Goal: Task Accomplishment & Management: Use online tool/utility

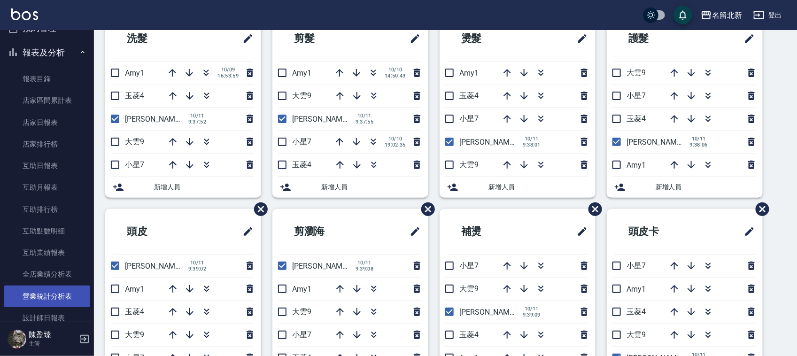
scroll to position [325, 0]
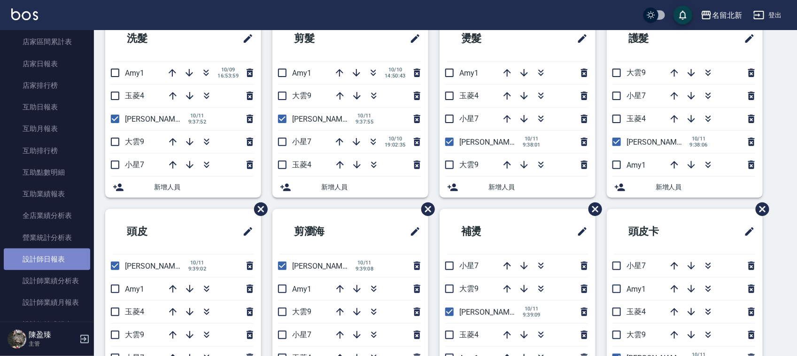
click at [62, 261] on link "設計師日報表" at bounding box center [47, 259] width 86 height 22
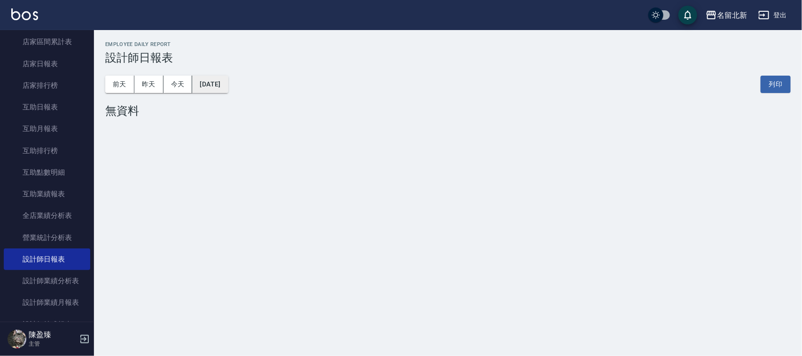
click at [228, 88] on button "[DATE]" at bounding box center [210, 84] width 36 height 17
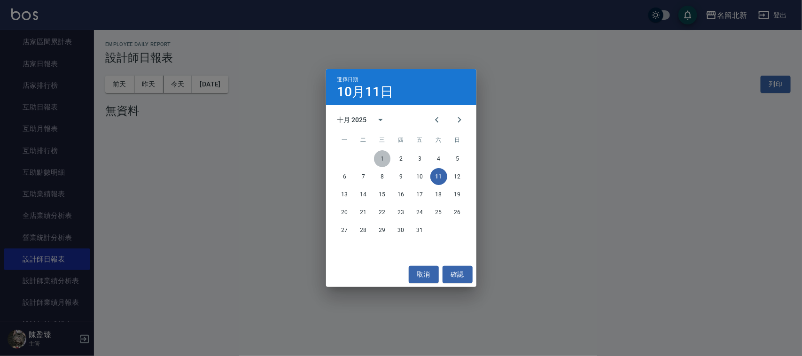
click at [379, 156] on button "1" at bounding box center [382, 158] width 17 height 17
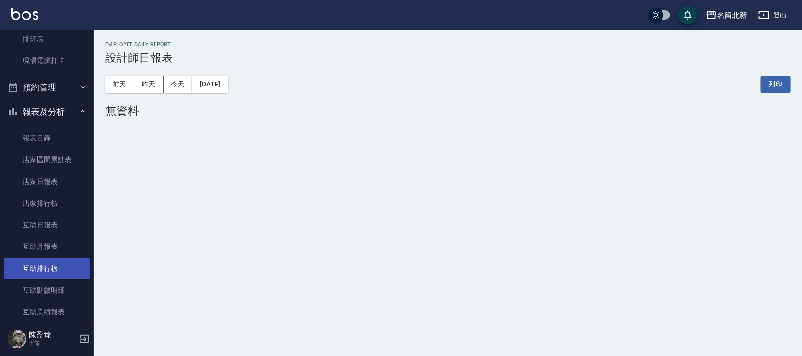
scroll to position [208, 0]
click at [228, 86] on button "[DATE]" at bounding box center [210, 84] width 36 height 17
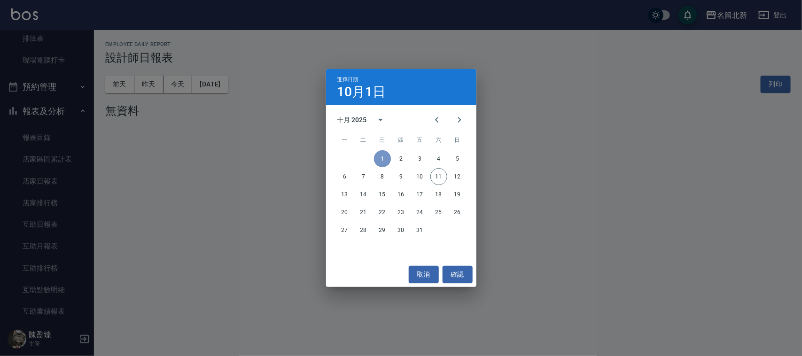
click at [383, 160] on button "1" at bounding box center [382, 158] width 17 height 17
click at [236, 85] on div "選擇日期 [DATE] 十月 2025 一 二 三 四 五 六 日 1 2 3 4 5 6 7 8 9 10 11 12 13 14 15 16 17 18 …" at bounding box center [401, 178] width 802 height 356
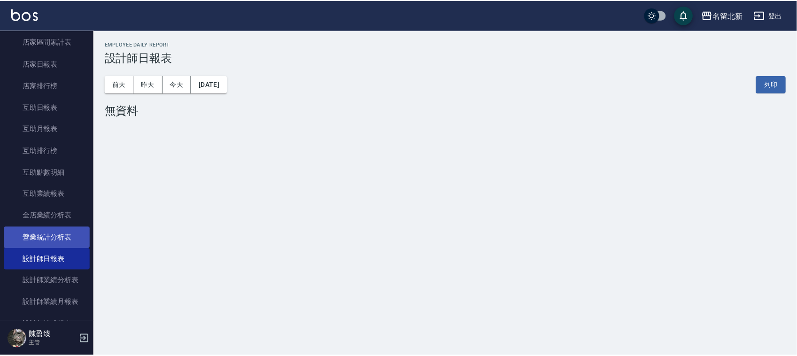
scroll to position [384, 0]
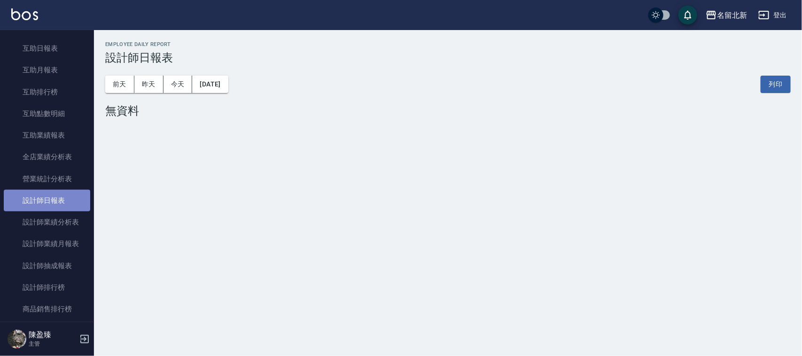
click at [56, 199] on link "設計師日報表" at bounding box center [47, 201] width 86 height 22
click at [149, 80] on button "昨天" at bounding box center [148, 84] width 29 height 17
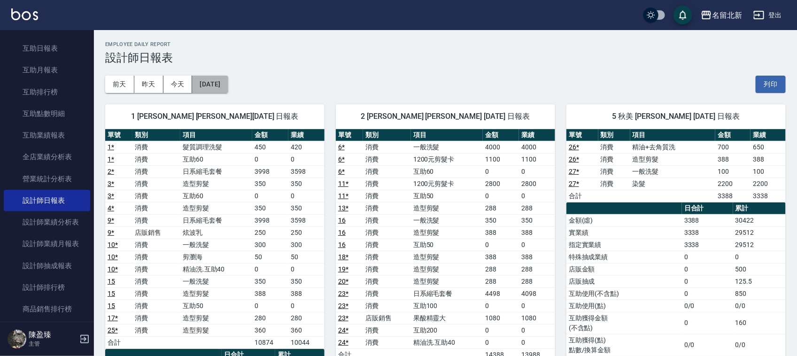
click at [228, 83] on button "[DATE]" at bounding box center [210, 84] width 36 height 17
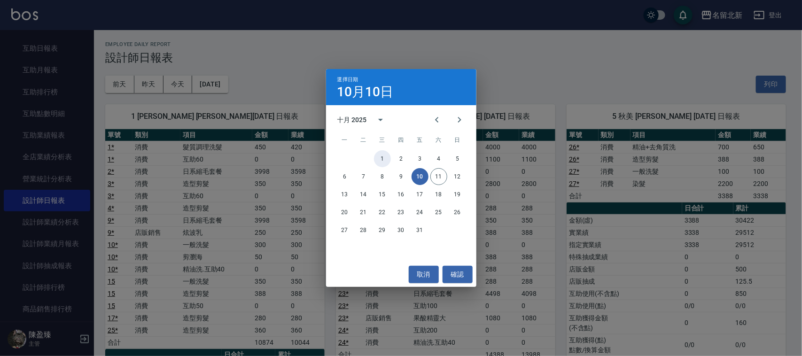
click at [376, 155] on button "1" at bounding box center [382, 158] width 17 height 17
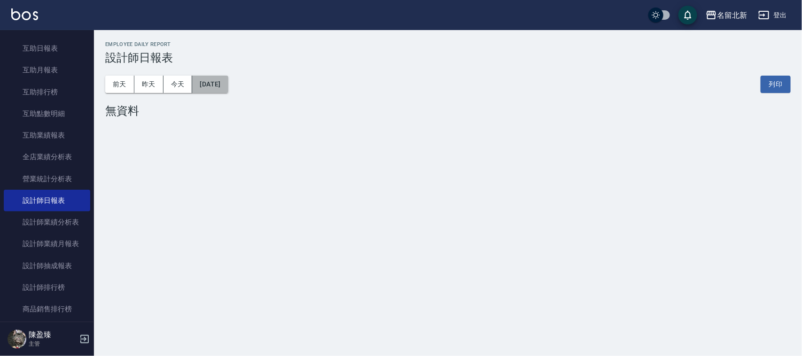
click at [228, 87] on button "[DATE]" at bounding box center [210, 84] width 36 height 17
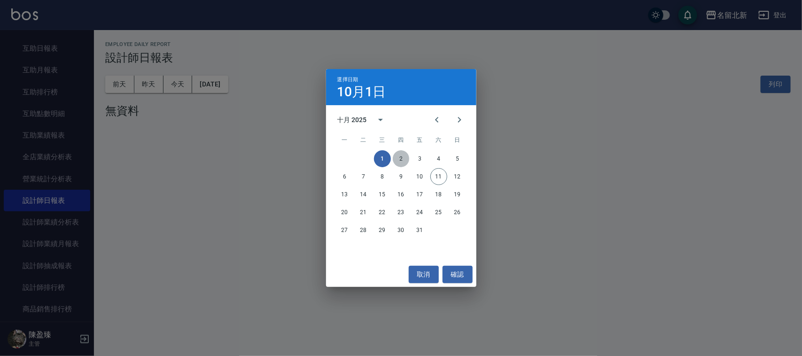
click at [400, 160] on button "2" at bounding box center [401, 158] width 17 height 17
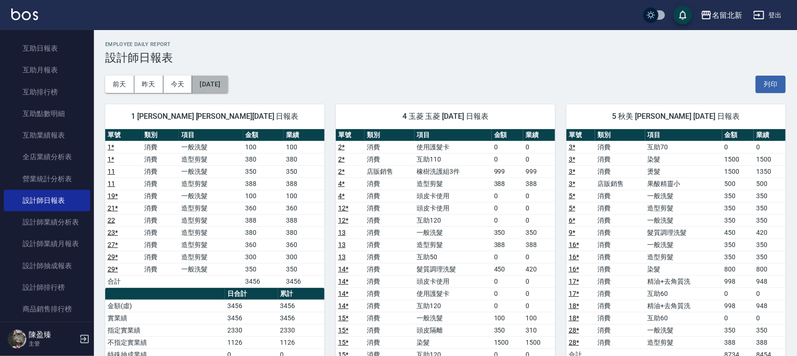
click at [228, 82] on button "[DATE]" at bounding box center [210, 84] width 36 height 17
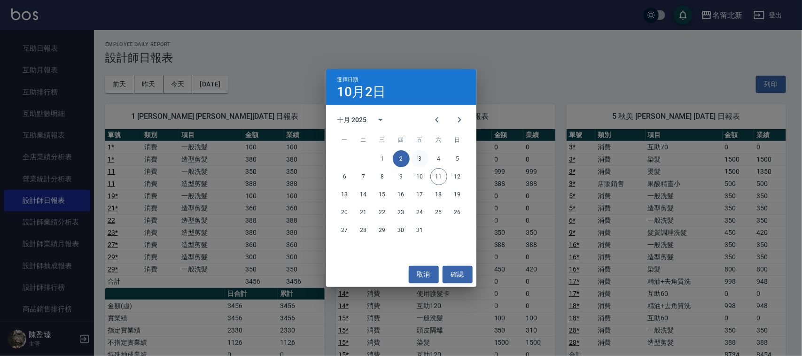
click at [417, 157] on button "3" at bounding box center [419, 158] width 17 height 17
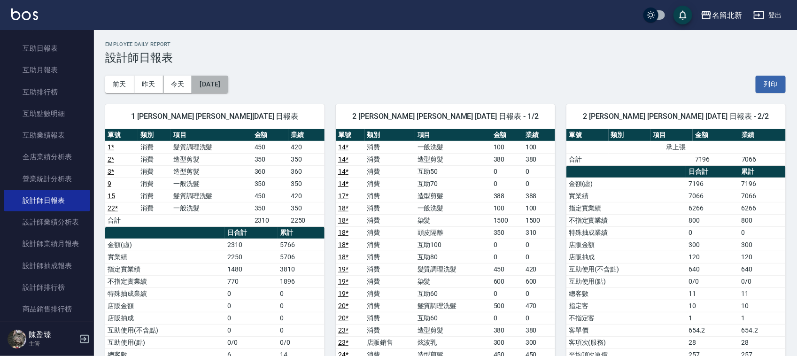
click at [228, 81] on button "[DATE]" at bounding box center [210, 84] width 36 height 17
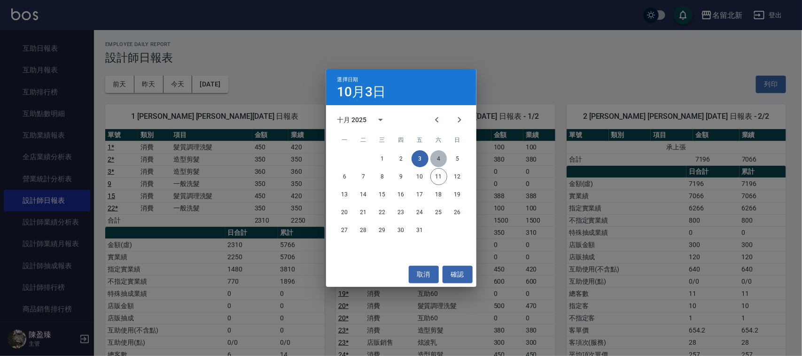
click at [440, 161] on button "4" at bounding box center [438, 158] width 17 height 17
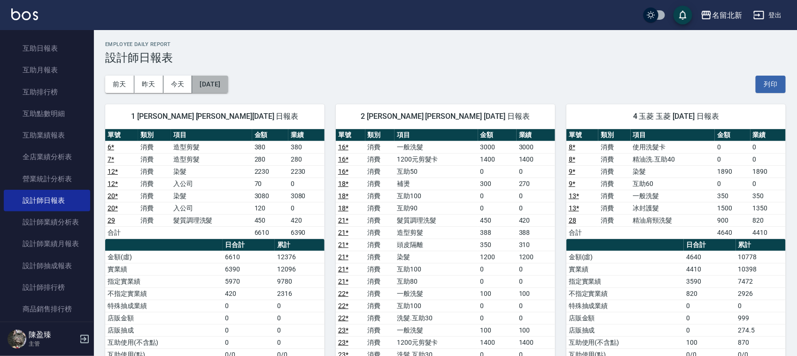
click at [228, 83] on button "[DATE]" at bounding box center [210, 84] width 36 height 17
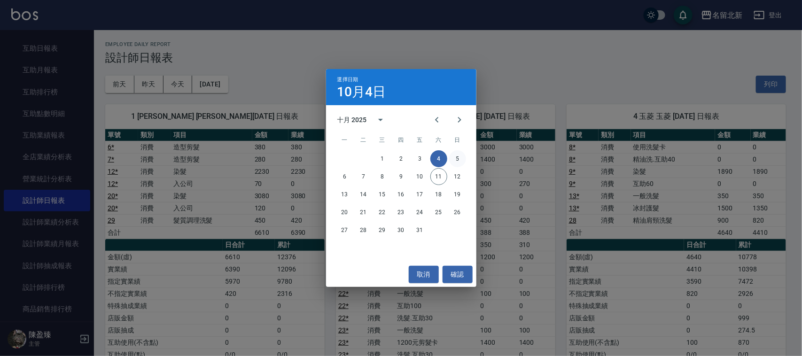
click at [454, 157] on button "5" at bounding box center [457, 158] width 17 height 17
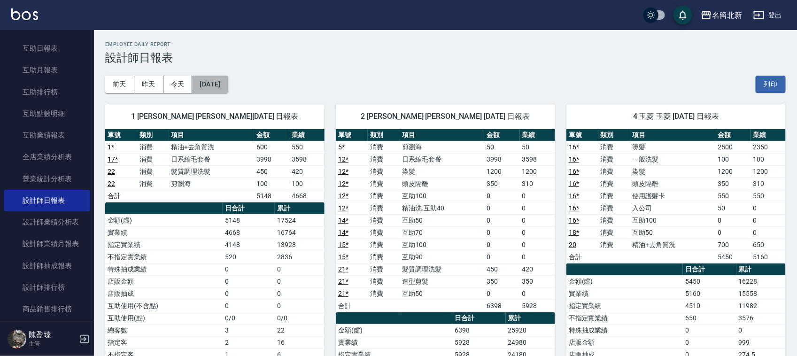
click at [228, 83] on button "[DATE]" at bounding box center [210, 84] width 36 height 17
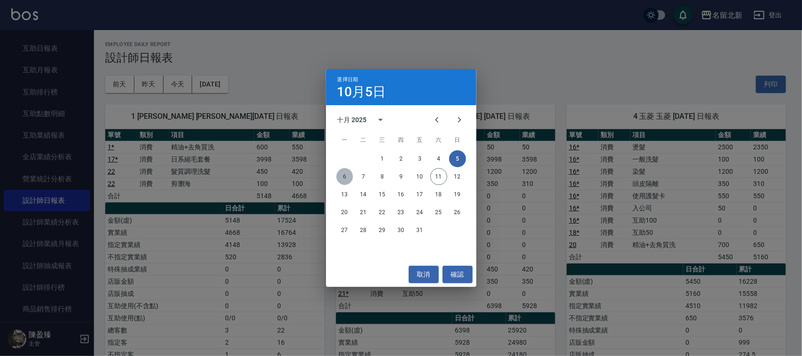
click at [342, 177] on button "6" at bounding box center [344, 176] width 17 height 17
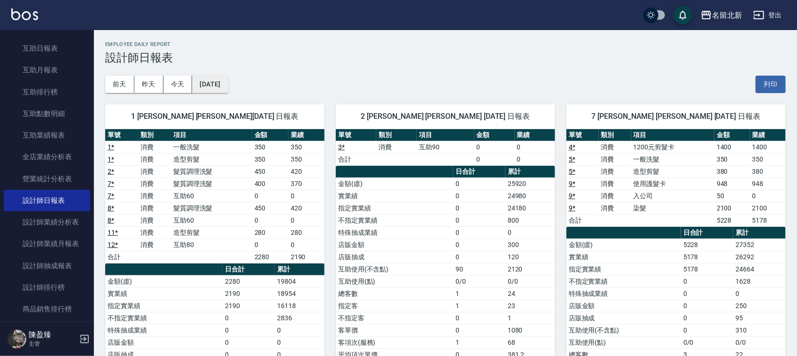
click at [228, 86] on button "[DATE]" at bounding box center [210, 84] width 36 height 17
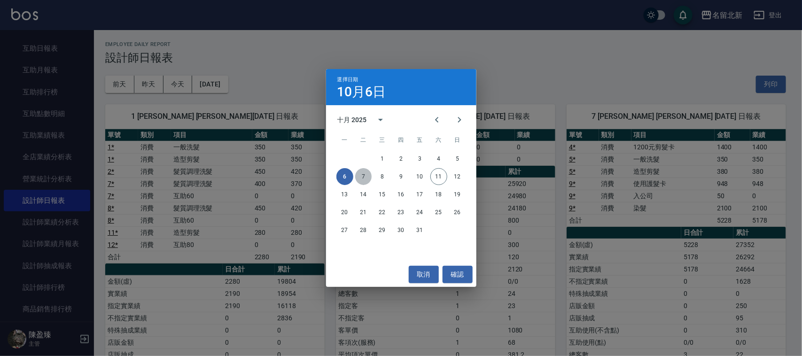
click at [358, 180] on button "7" at bounding box center [363, 176] width 17 height 17
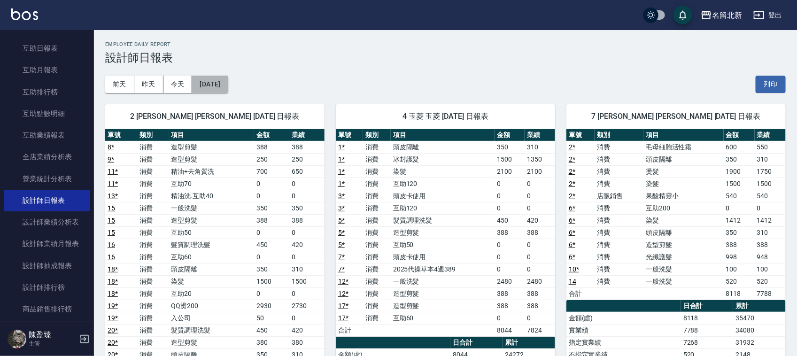
click at [228, 84] on button "[DATE]" at bounding box center [210, 84] width 36 height 17
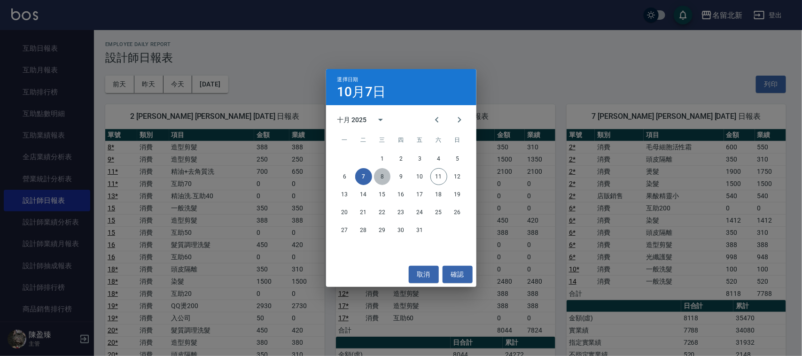
click at [384, 177] on button "8" at bounding box center [382, 176] width 17 height 17
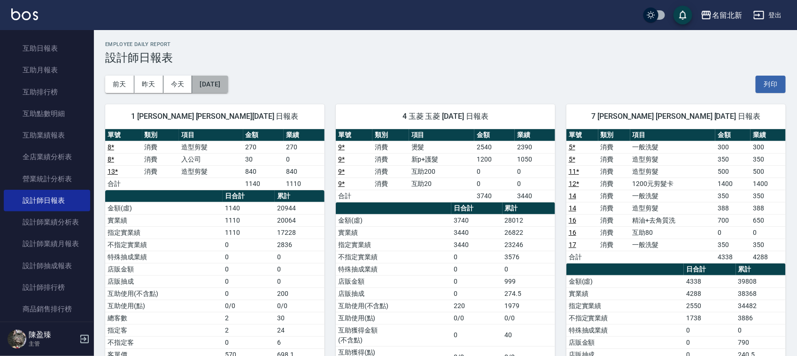
click at [228, 90] on button "[DATE]" at bounding box center [210, 84] width 36 height 17
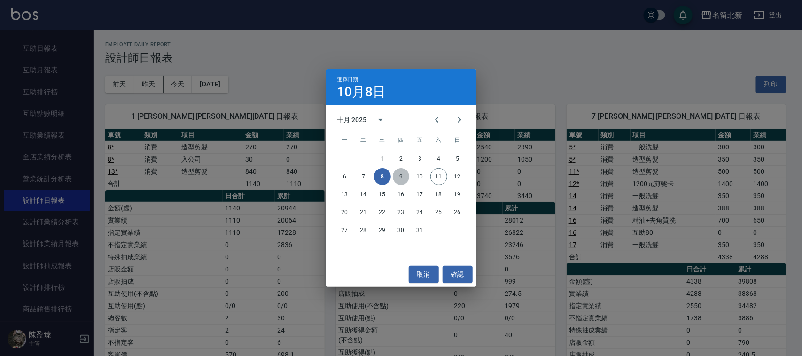
click at [400, 173] on button "9" at bounding box center [401, 176] width 17 height 17
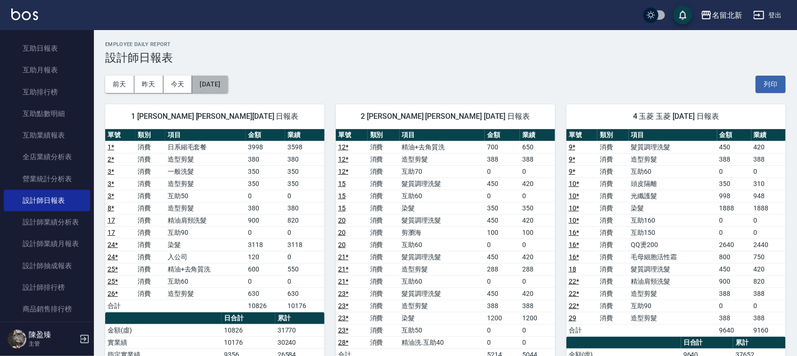
click at [228, 84] on button "[DATE]" at bounding box center [210, 84] width 36 height 17
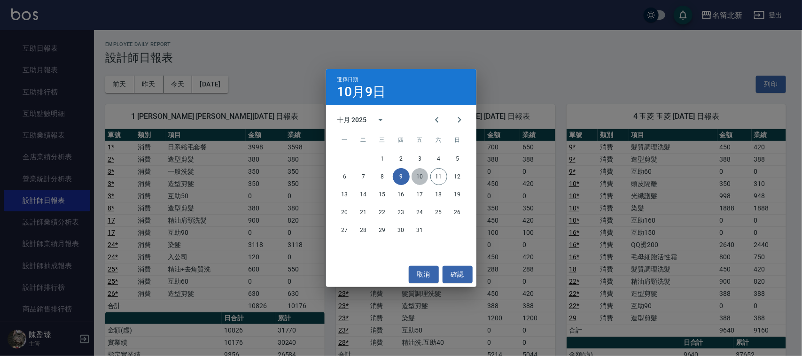
click at [417, 170] on button "10" at bounding box center [419, 176] width 17 height 17
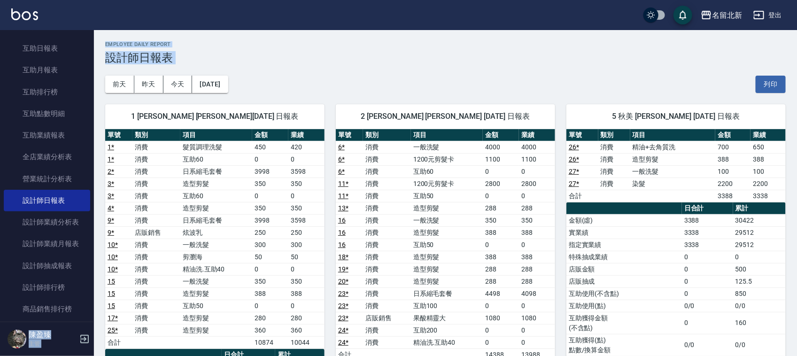
drag, startPoint x: 88, startPoint y: 154, endPoint x: 102, endPoint y: 90, distance: 65.4
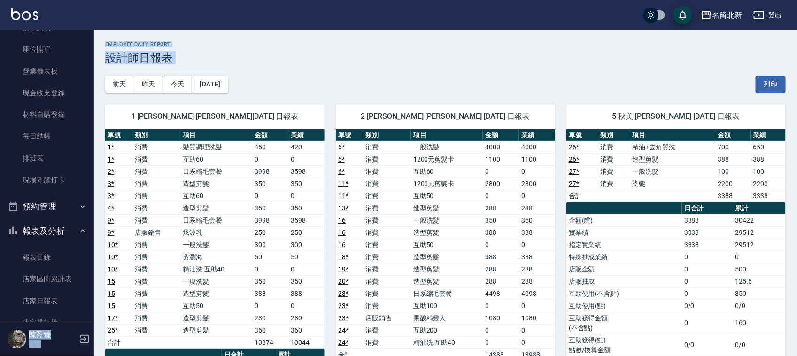
scroll to position [74, 0]
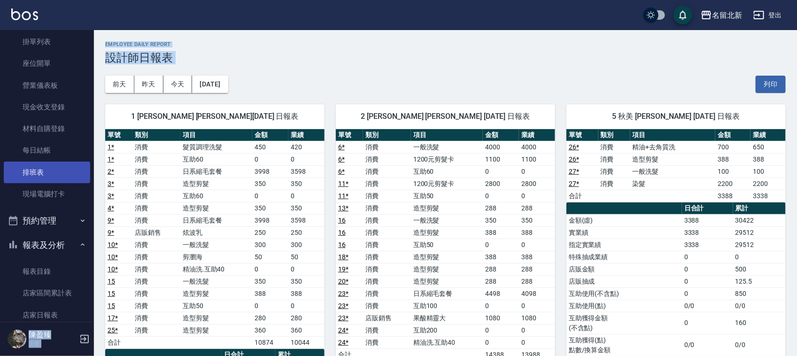
click at [38, 175] on link "排班表" at bounding box center [47, 173] width 86 height 22
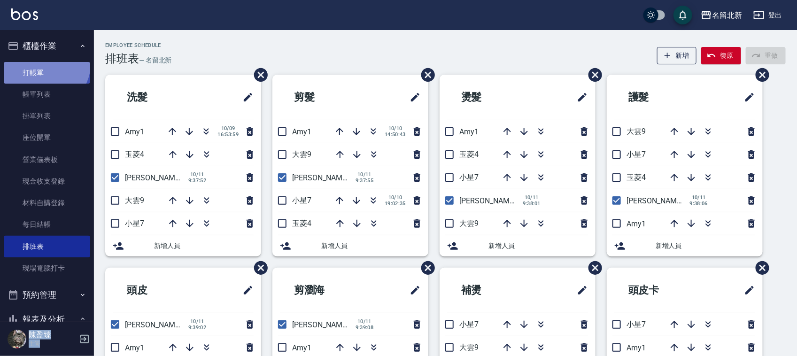
click at [39, 62] on link "打帳單" at bounding box center [47, 73] width 86 height 22
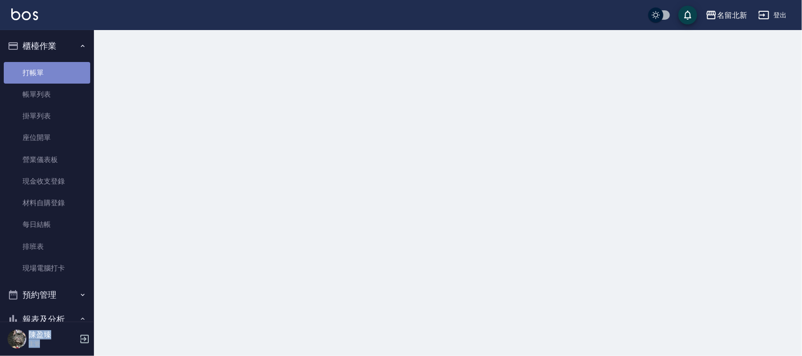
click at [50, 82] on link "打帳單" at bounding box center [47, 73] width 86 height 22
drag, startPoint x: 50, startPoint y: 82, endPoint x: 616, endPoint y: 15, distance: 569.8
click at [50, 81] on link "打帳單" at bounding box center [47, 73] width 86 height 22
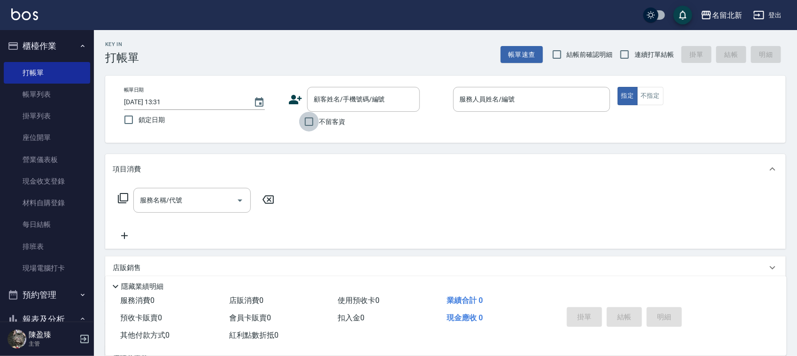
click at [312, 121] on input "不留客資" at bounding box center [309, 122] width 20 height 20
checkbox input "true"
click at [646, 59] on span "連續打單結帳" at bounding box center [653, 55] width 39 height 10
click at [634, 59] on input "連續打單結帳" at bounding box center [625, 55] width 20 height 20
checkbox input "true"
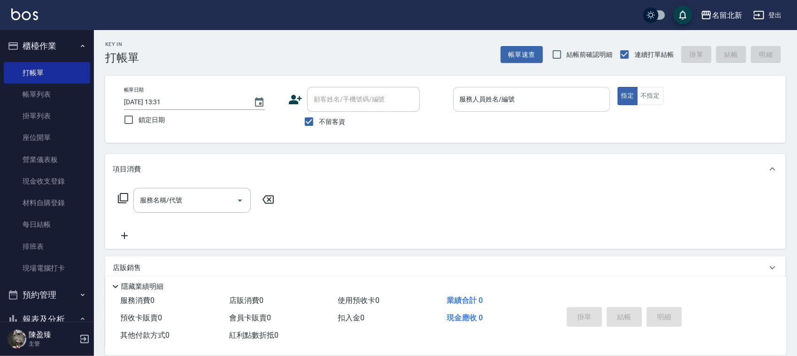
click at [554, 100] on input "服務人員姓名/編號" at bounding box center [531, 99] width 148 height 16
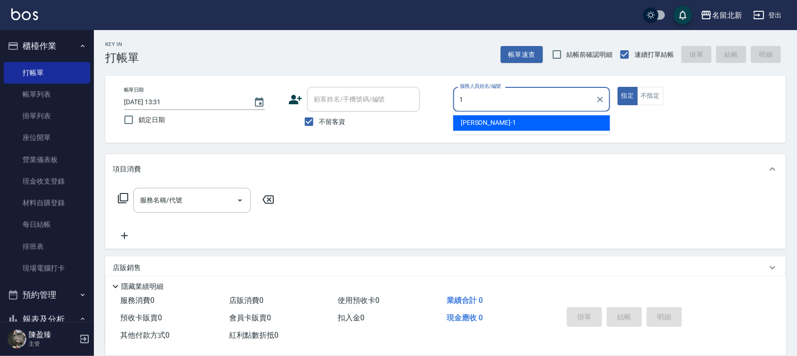
type input "[PERSON_NAME]-1"
type button "true"
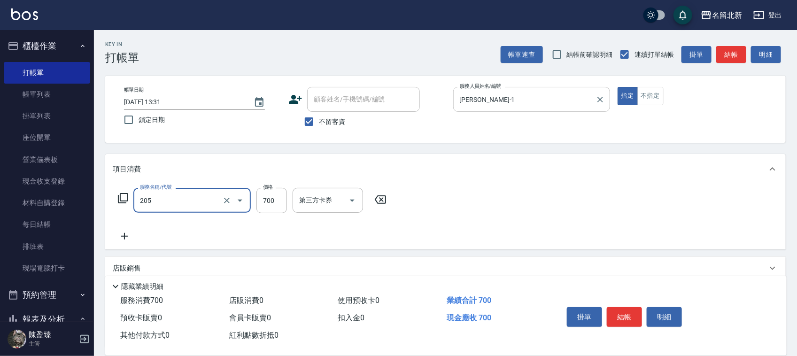
type input "精油+去角質洗(205)"
type input "600"
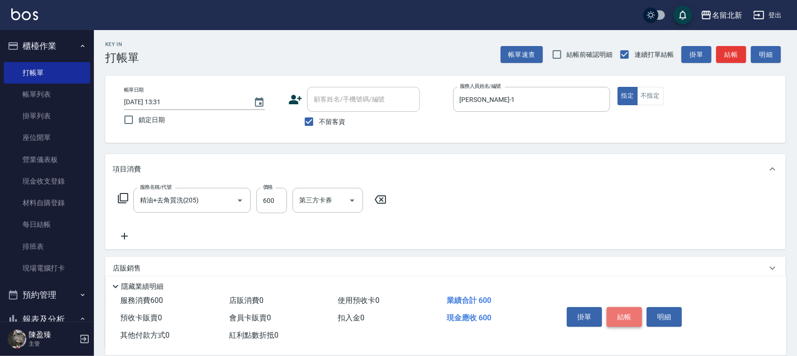
click at [623, 316] on button "結帳" at bounding box center [624, 317] width 35 height 20
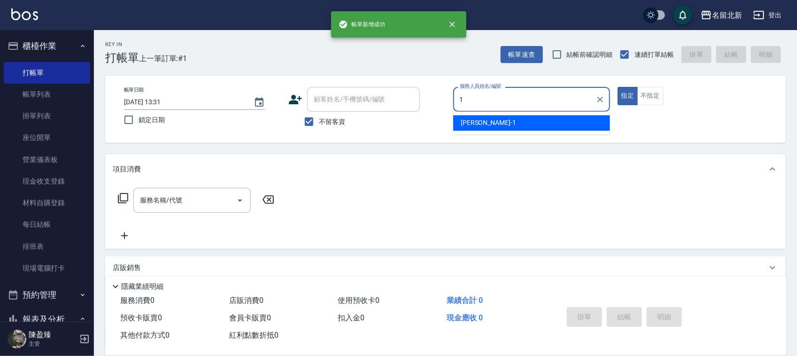
type input "[PERSON_NAME]-1"
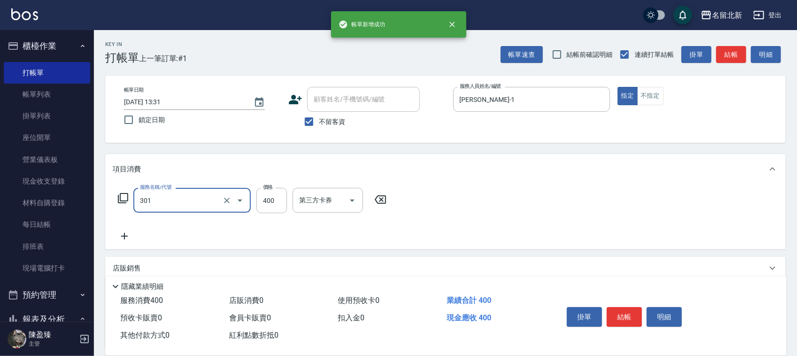
type input "造型剪髮(301)"
type input "350"
click at [623, 316] on button "結帳" at bounding box center [624, 317] width 35 height 20
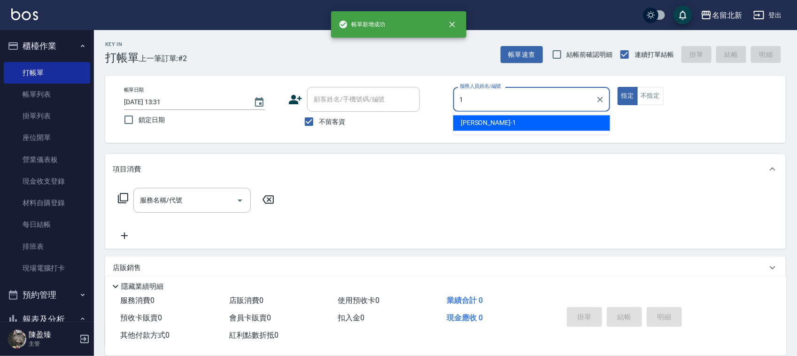
type input "[PERSON_NAME]-1"
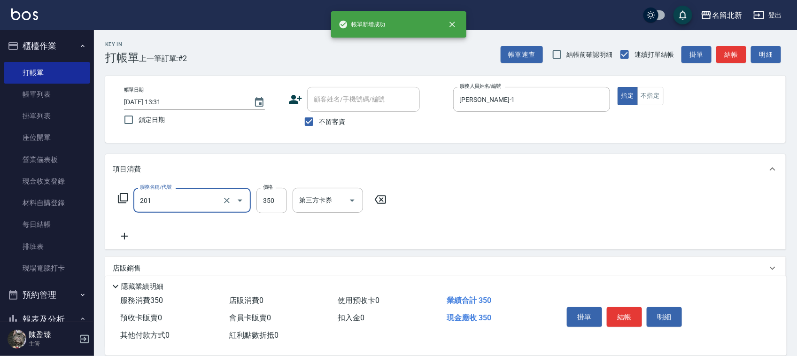
type input "一般洗髮(201)"
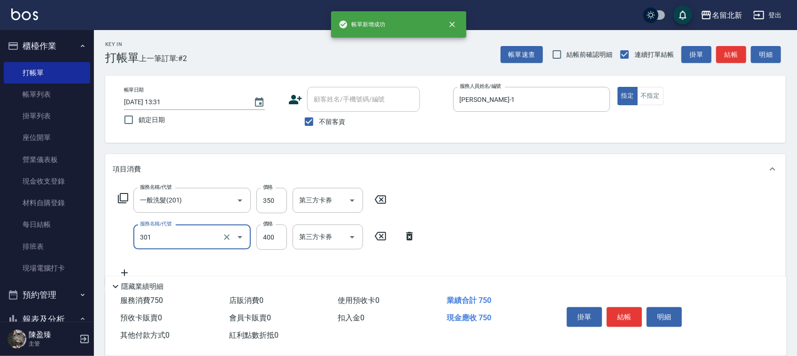
type input "造型剪髮(301)"
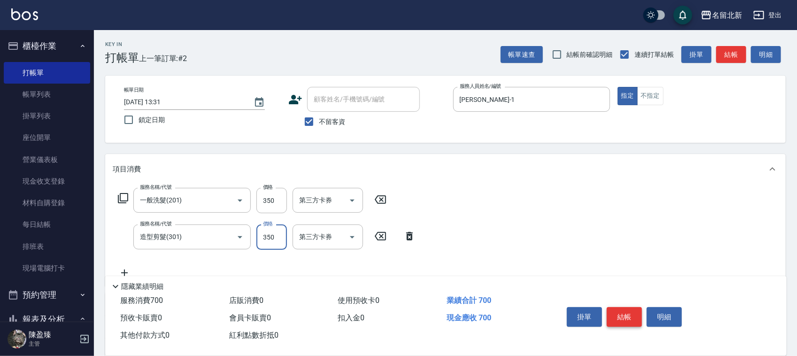
type input "350"
click at [623, 315] on button "結帳" at bounding box center [624, 317] width 35 height 20
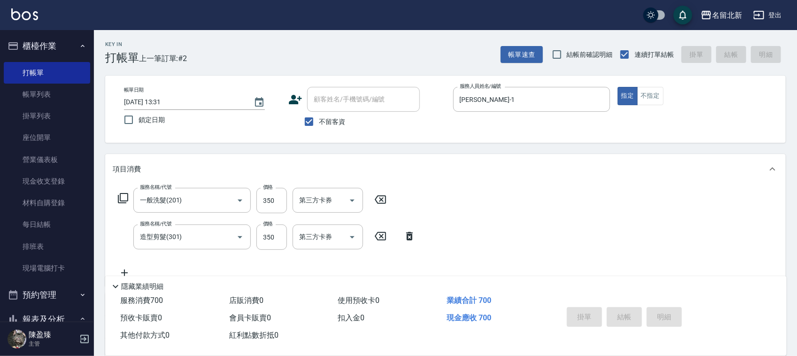
type input "[DATE] 13:32"
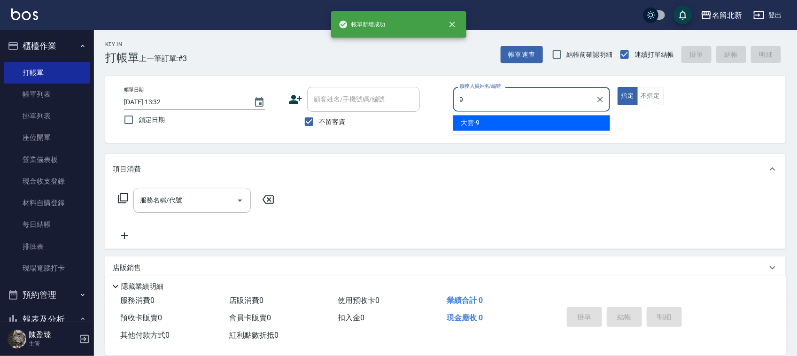
type input "大雲-9"
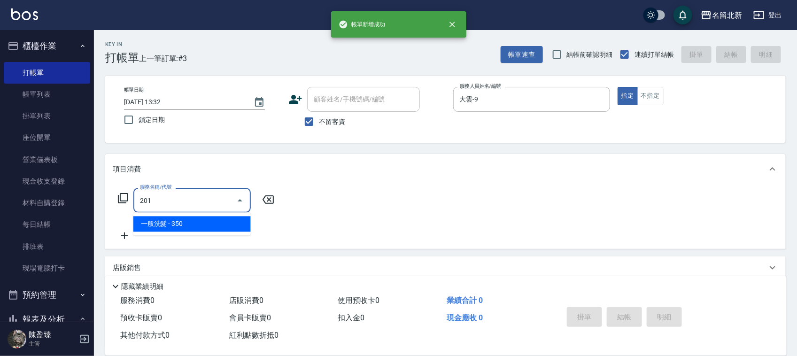
type input "一般洗髮(201)"
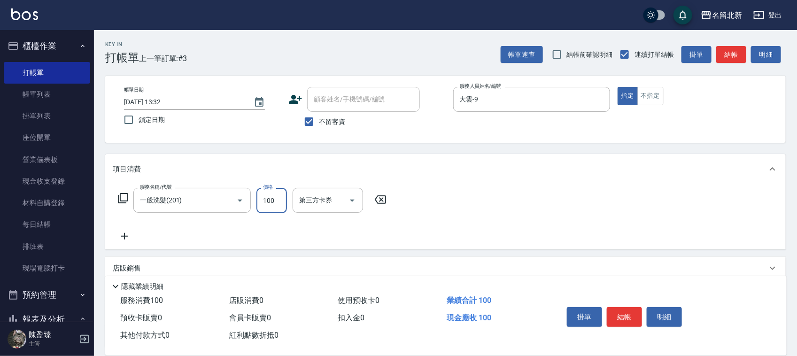
type input "100"
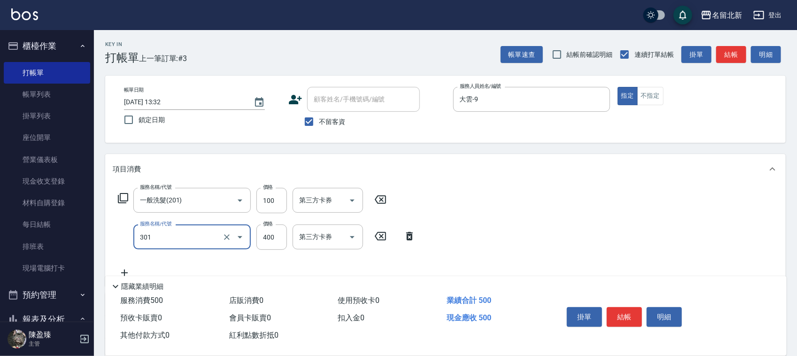
type input "造型剪髮(301)"
type input "388"
click at [623, 314] on button "結帳" at bounding box center [624, 317] width 35 height 20
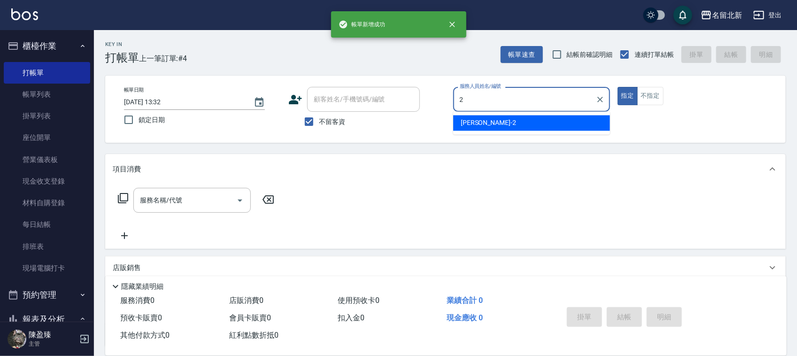
type input "詩芳-2"
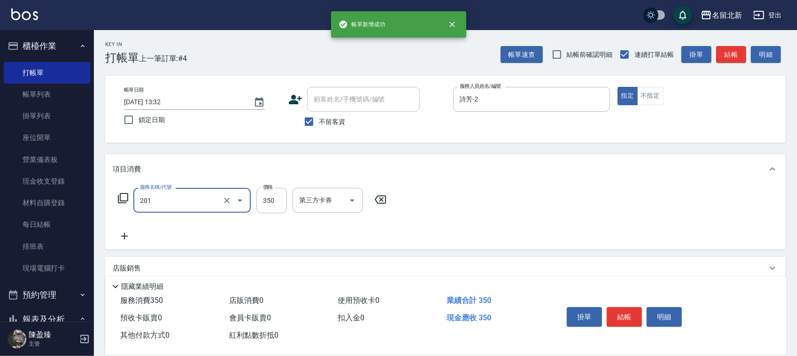
type input "一般洗髮(201)"
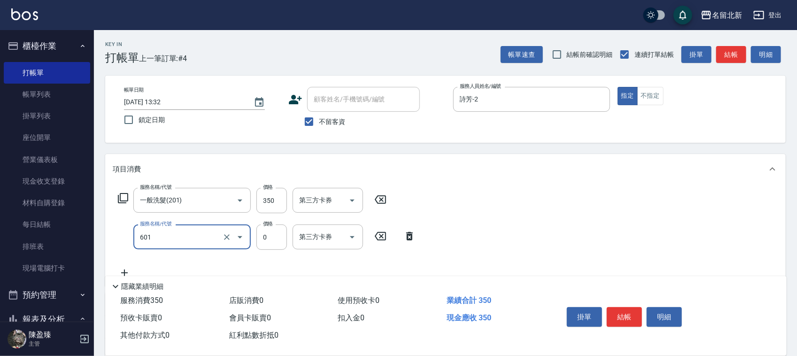
type input "使用護髮卡(601)"
type input "590"
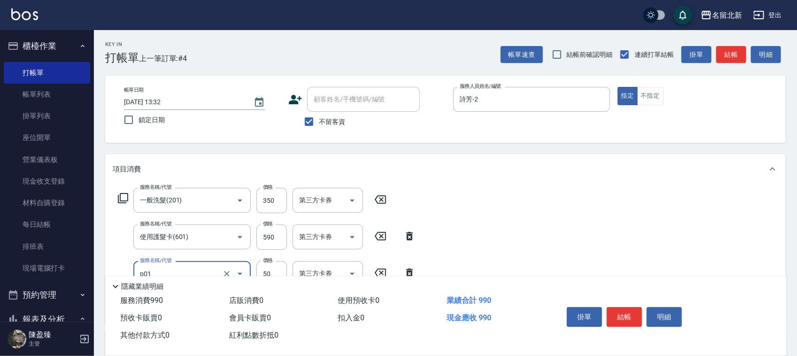
type input "入公司(p01)"
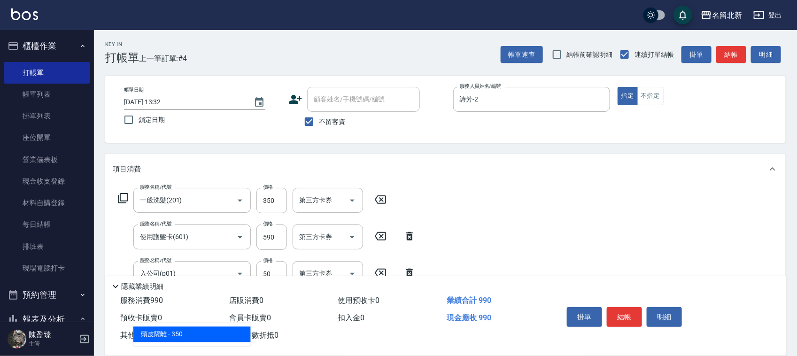
type input "頭皮隔離(609)"
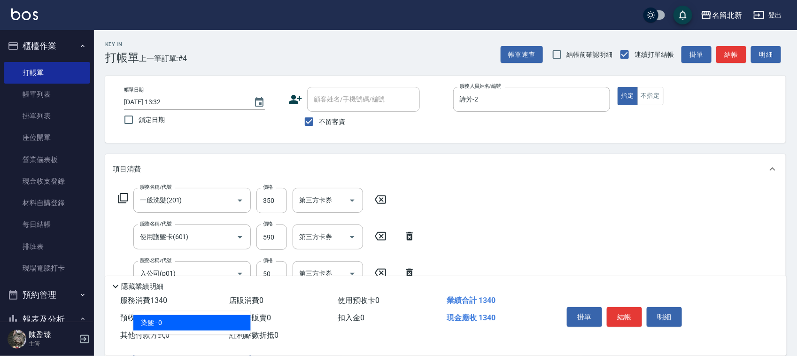
type input "染髮(501)"
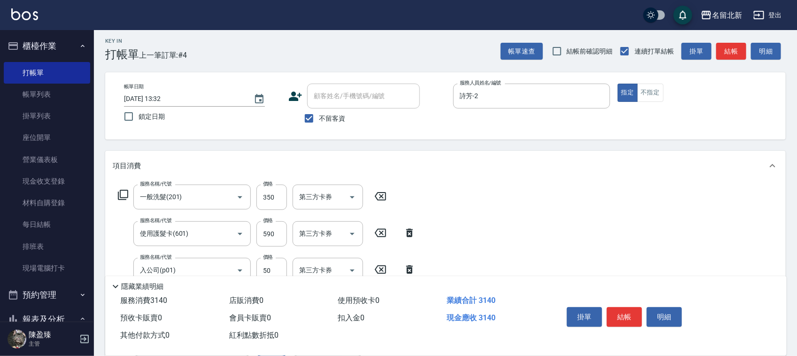
type input "1800"
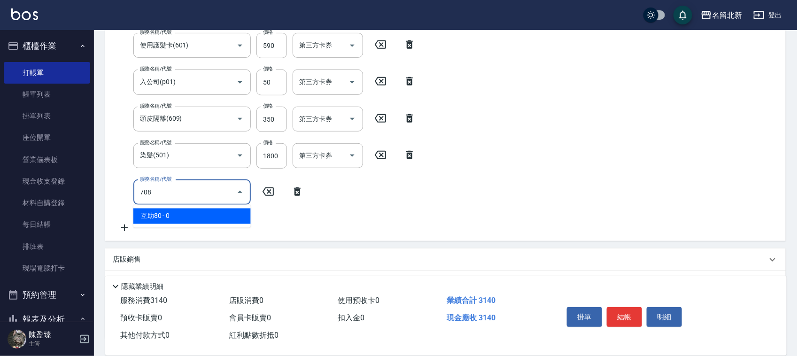
type input "互助80(708)"
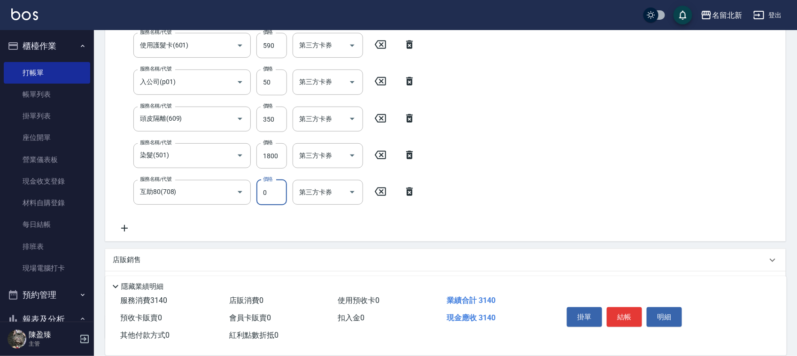
scroll to position [188, 0]
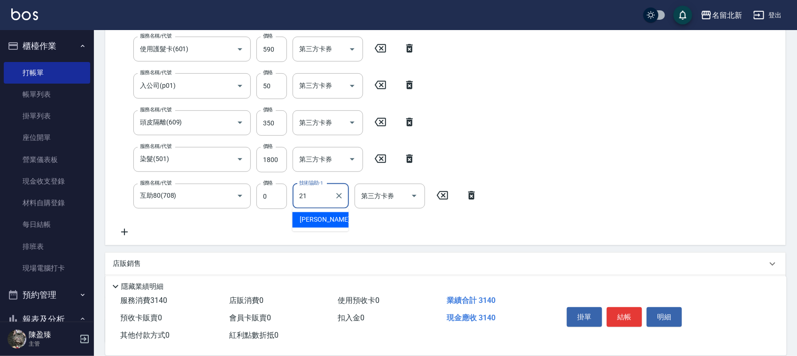
type input "[PERSON_NAME]-21"
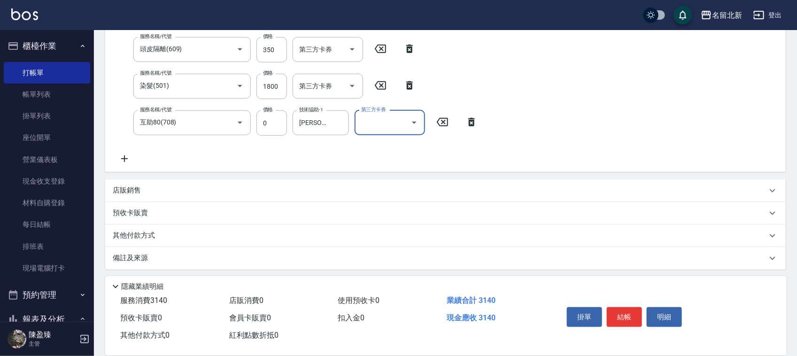
scroll to position [263, 0]
click at [138, 235] on p "其他付款方式" at bounding box center [136, 233] width 47 height 10
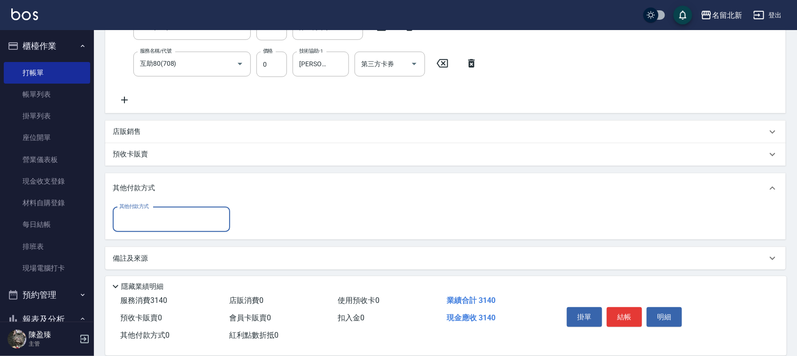
scroll to position [321, 0]
drag, startPoint x: 135, startPoint y: 212, endPoint x: 139, endPoint y: 223, distance: 11.6
click at [135, 214] on input "其他付款方式" at bounding box center [171, 218] width 109 height 16
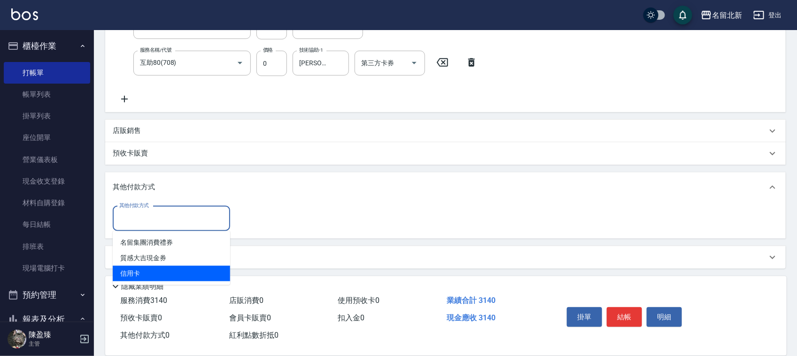
click at [151, 268] on span "信用卡" at bounding box center [171, 273] width 117 height 15
type input "信用卡"
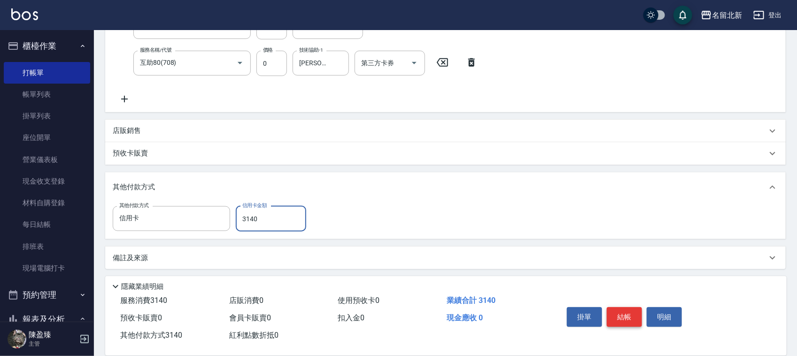
type input "3140"
click at [626, 311] on button "結帳" at bounding box center [624, 317] width 35 height 20
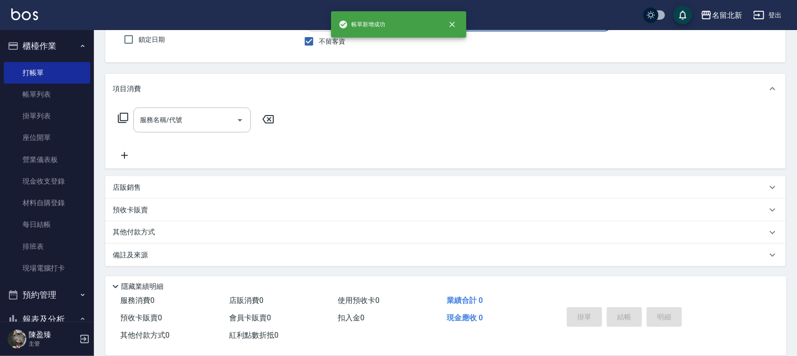
scroll to position [0, 0]
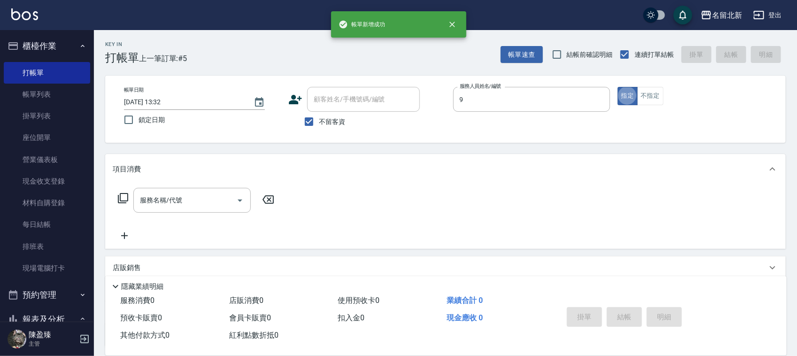
type input "大雲-9"
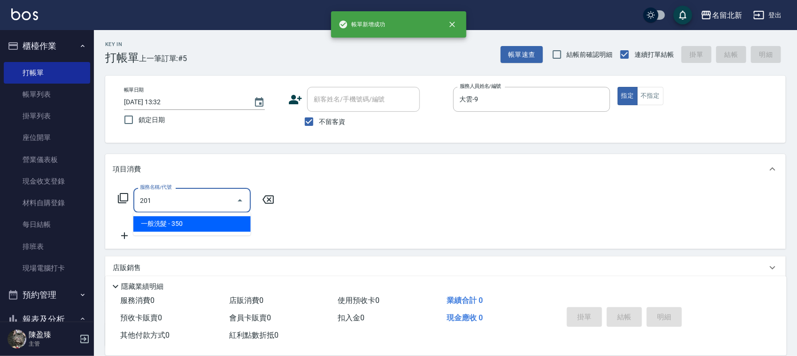
type input "一般洗髮(201)"
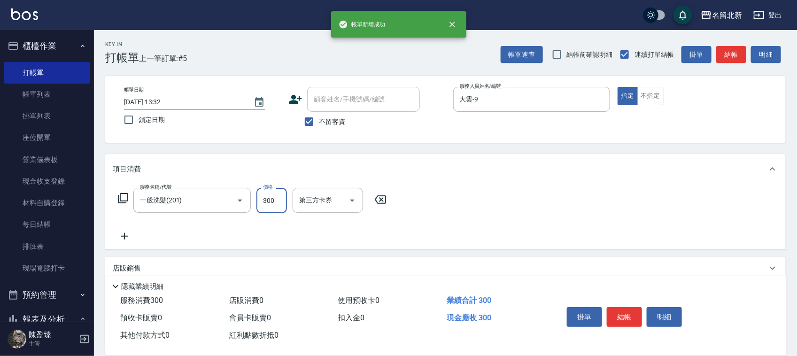
type input "300"
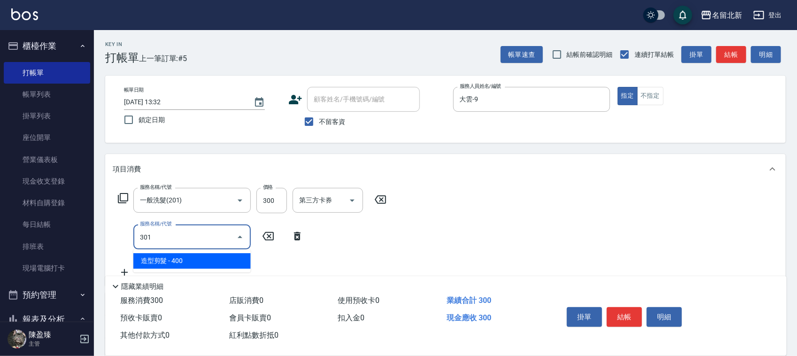
type input "造型剪髮(301)"
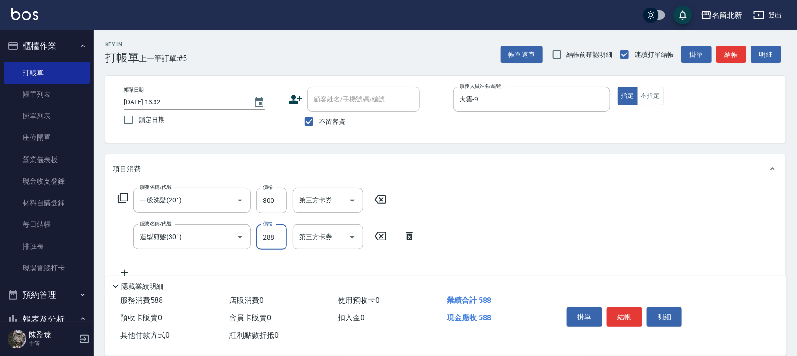
type input "288"
type input "精油洗.互助40(704)"
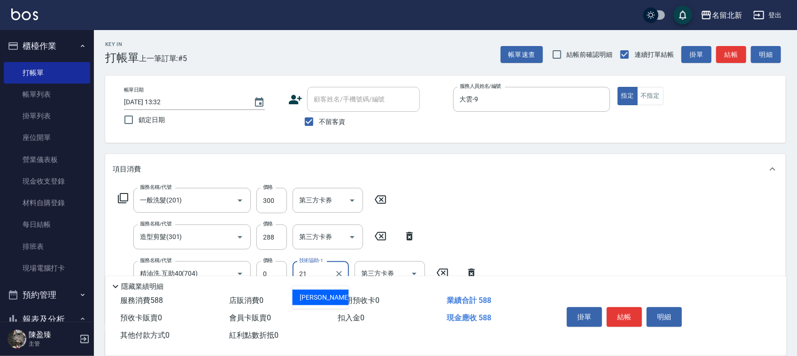
type input "[PERSON_NAME]-21"
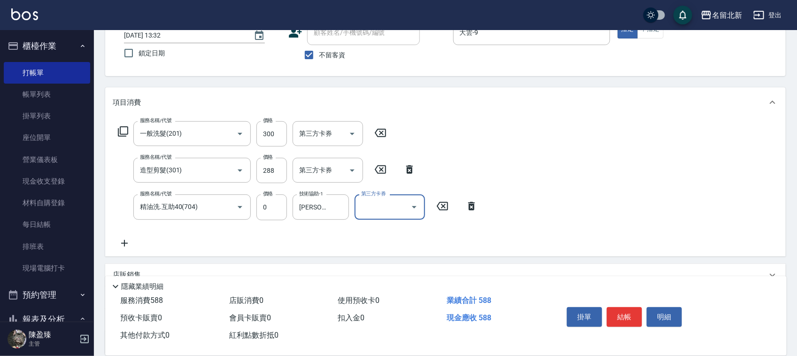
scroll to position [154, 0]
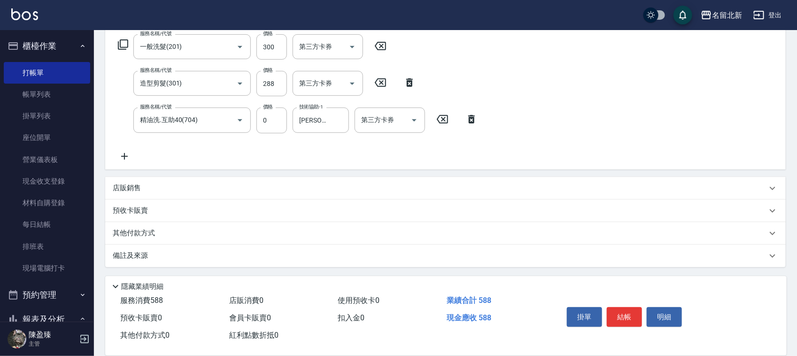
click at [134, 236] on p "其他付款方式" at bounding box center [136, 233] width 47 height 10
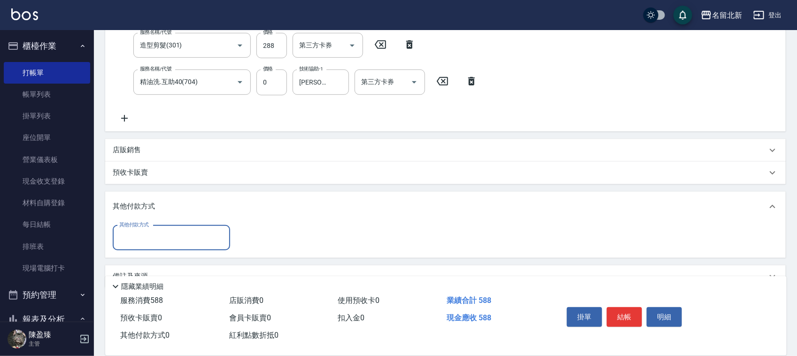
scroll to position [212, 0]
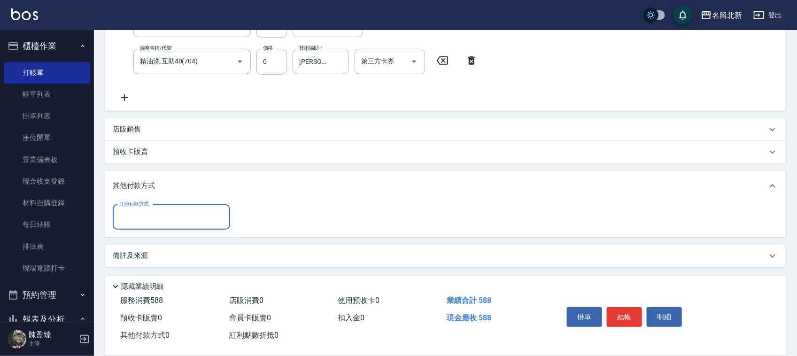
click at [131, 206] on label "其他付款方式" at bounding box center [134, 204] width 30 height 7
click at [131, 209] on input "其他付款方式" at bounding box center [171, 217] width 109 height 16
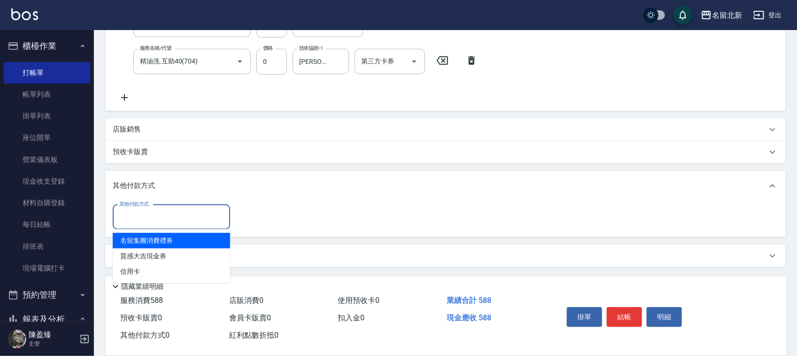
drag, startPoint x: 133, startPoint y: 215, endPoint x: 119, endPoint y: 271, distance: 58.5
click at [133, 215] on input "其他付款方式" at bounding box center [171, 217] width 109 height 16
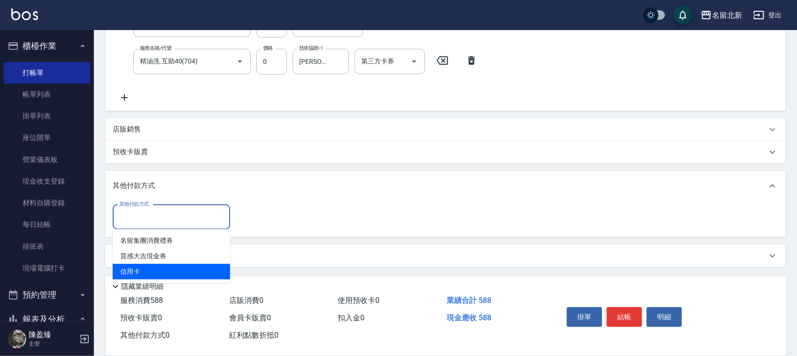
click at [127, 278] on span "信用卡" at bounding box center [171, 271] width 117 height 15
type input "信用卡"
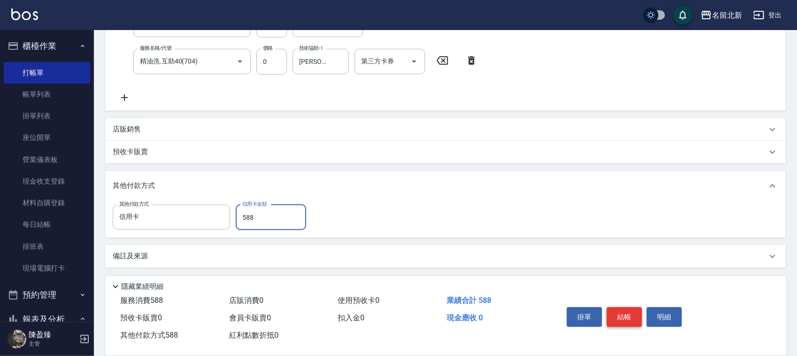
type input "588"
click at [634, 314] on button "結帳" at bounding box center [624, 317] width 35 height 20
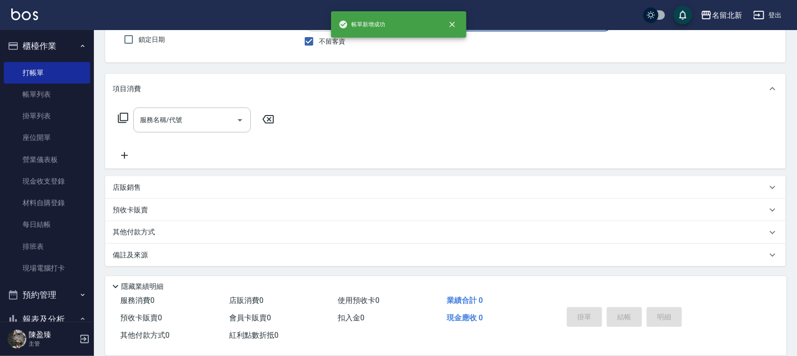
scroll to position [0, 0]
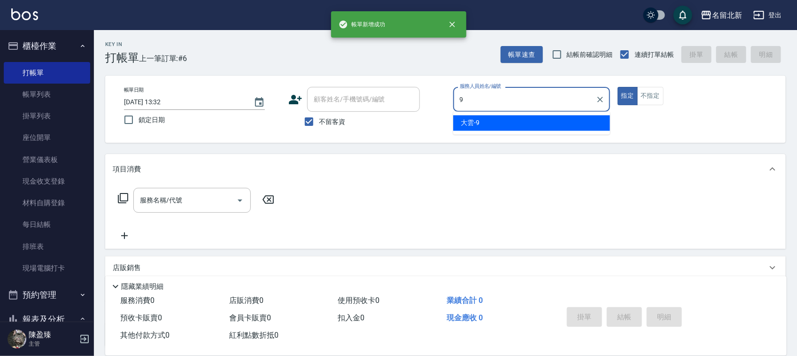
type input "大雲-9"
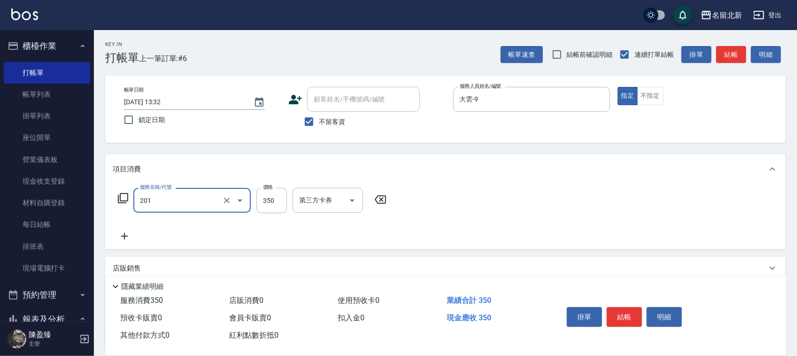
type input "一般洗髮(201)"
type input "300"
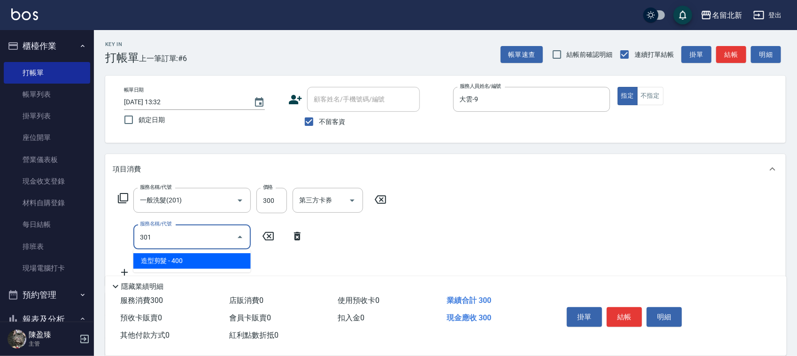
type input "造型剪髮(301)"
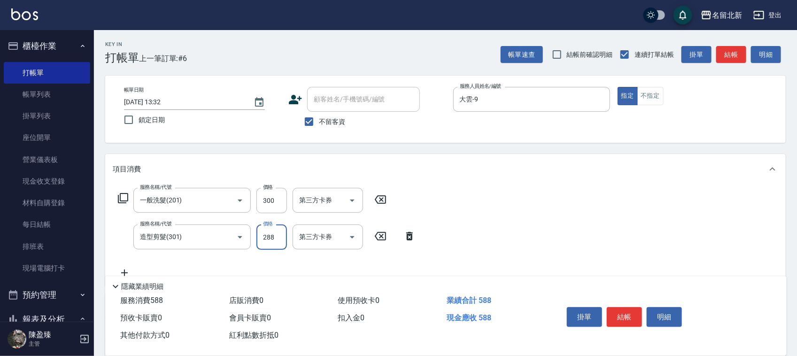
type input "288"
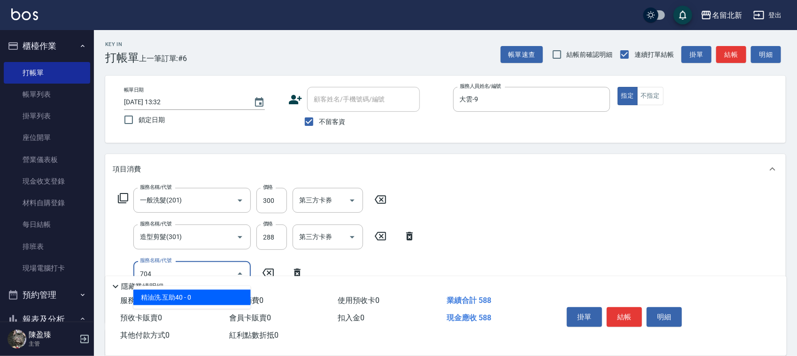
type input "精油洗.互助40(704)"
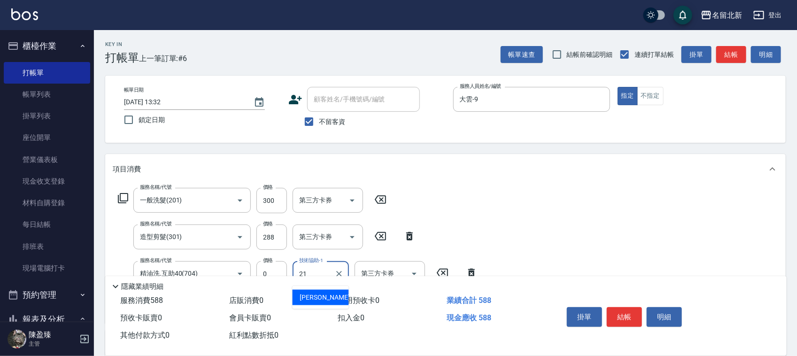
type input "[PERSON_NAME]-21"
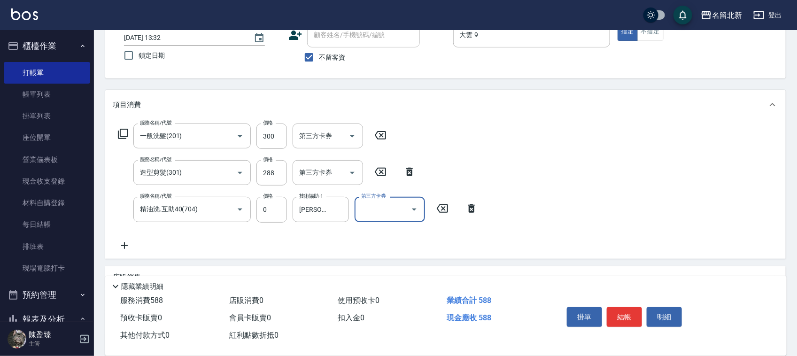
scroll to position [154, 0]
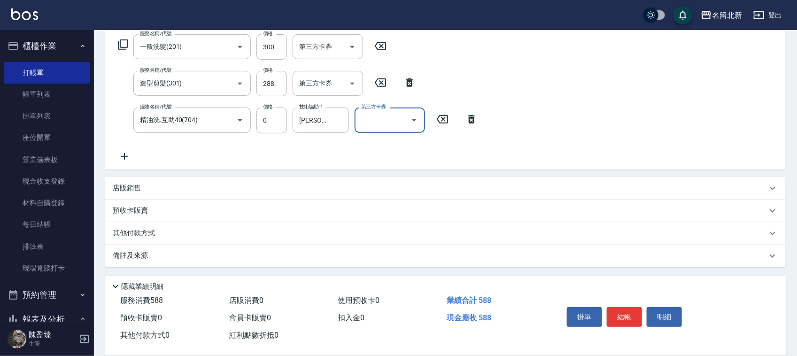
click at [136, 228] on p "其他付款方式" at bounding box center [136, 233] width 47 height 10
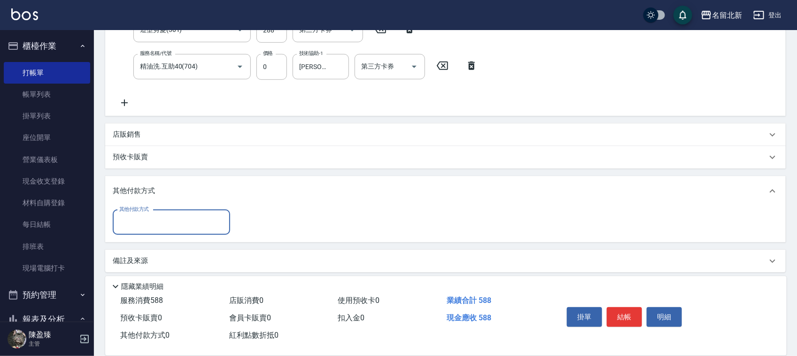
scroll to position [208, 0]
click at [139, 222] on input "其他付款方式" at bounding box center [171, 222] width 109 height 16
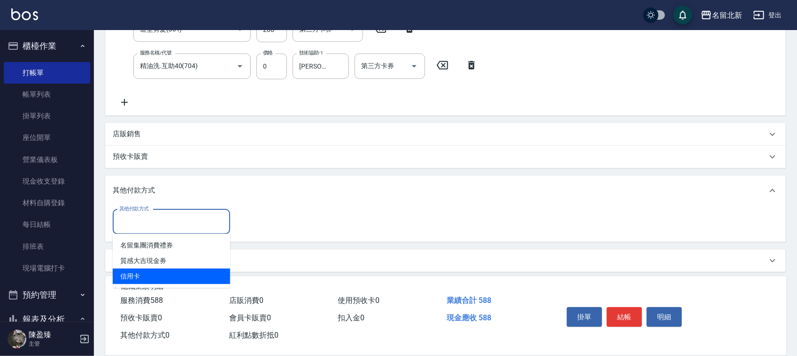
drag, startPoint x: 148, startPoint y: 267, endPoint x: 154, endPoint y: 271, distance: 7.7
click at [154, 271] on ul "名留集團消費禮券 質感大吉現金券 信用卡" at bounding box center [171, 261] width 117 height 54
click at [154, 272] on span "信用卡" at bounding box center [171, 276] width 117 height 15
type input "信用卡"
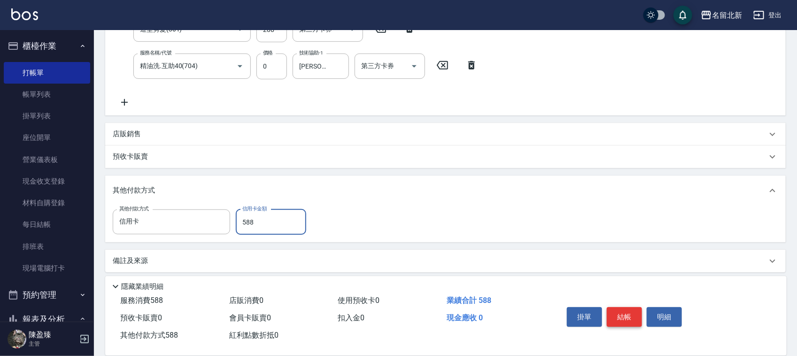
type input "588"
click at [630, 314] on button "結帳" at bounding box center [624, 317] width 35 height 20
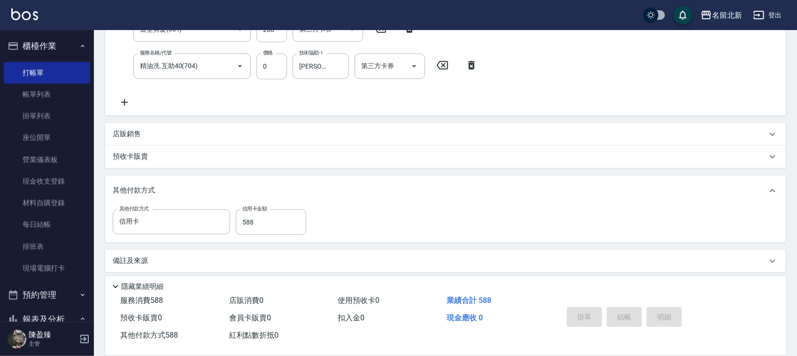
type input "[DATE] 13:33"
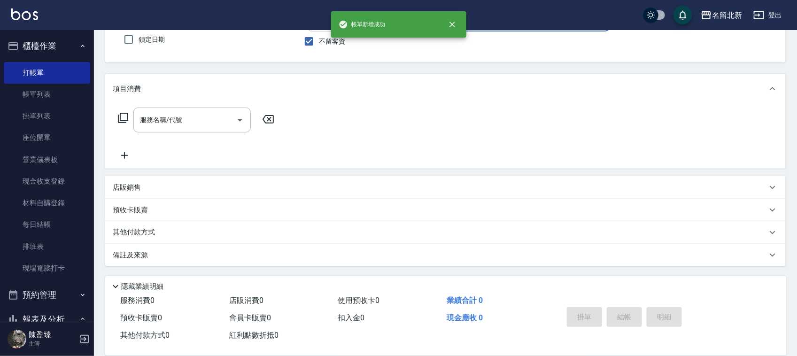
scroll to position [0, 0]
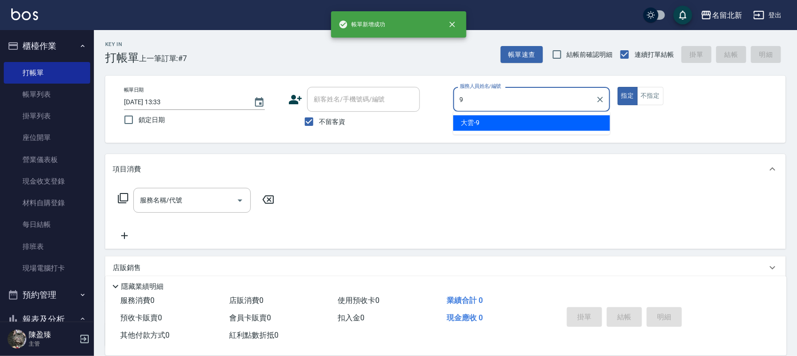
type input "大雲-9"
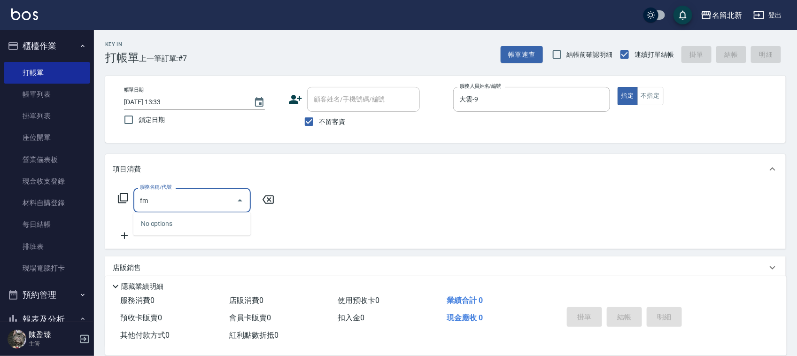
type input "f"
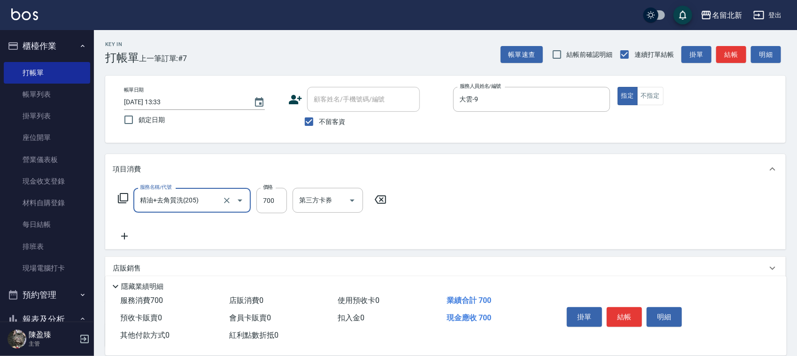
type input "精油+去角質洗(205)"
type input "998"
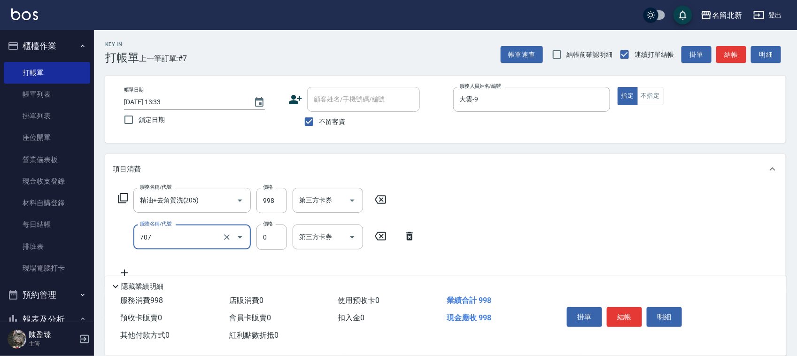
type input "互助70(707)"
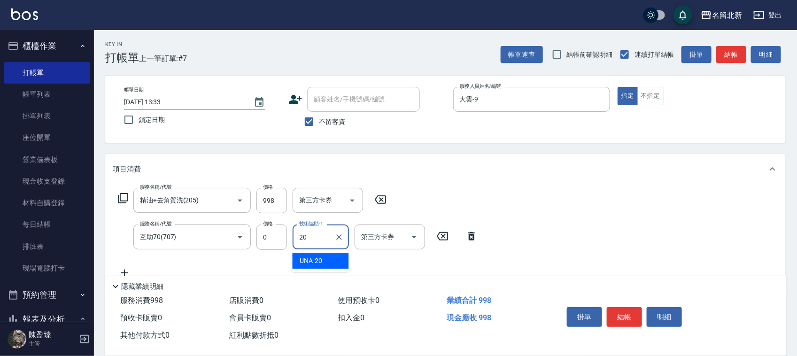
type input "UNA-20"
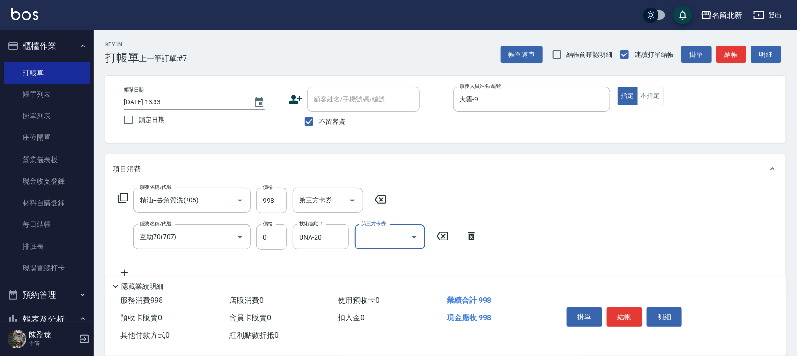
scroll to position [116, 0]
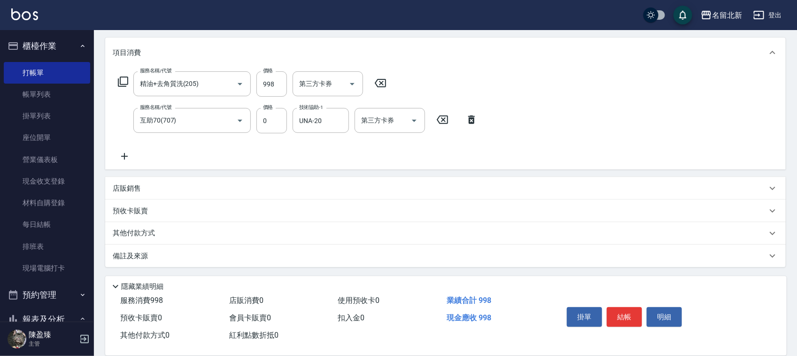
click at [147, 228] on p "其他付款方式" at bounding box center [136, 233] width 47 height 10
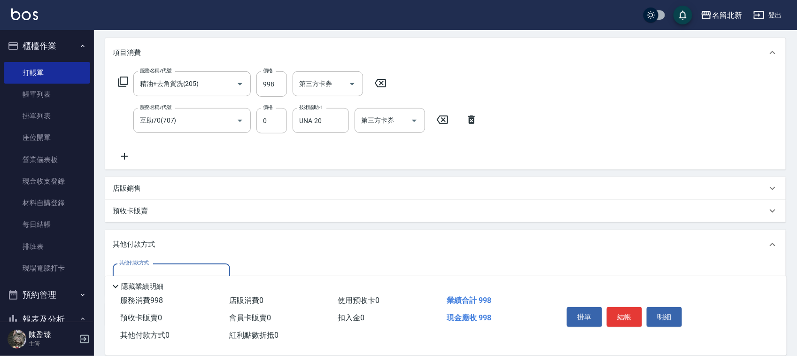
scroll to position [0, 0]
click at [147, 226] on div "項目消費 服務名稱/代號 精油+去角質洗(205) 服務名稱/代號 價格 998 價格 第三方卡券 第三方卡券 服務名稱/代號 互助70(707) 服務名稱/…" at bounding box center [445, 183] width 680 height 288
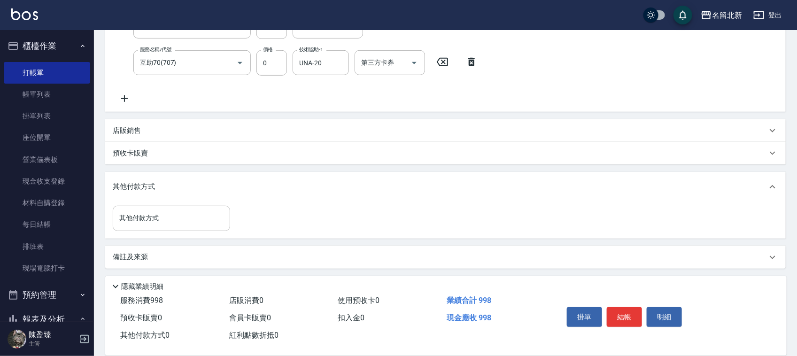
scroll to position [175, 0]
click at [146, 219] on input "其他付款方式" at bounding box center [171, 217] width 109 height 16
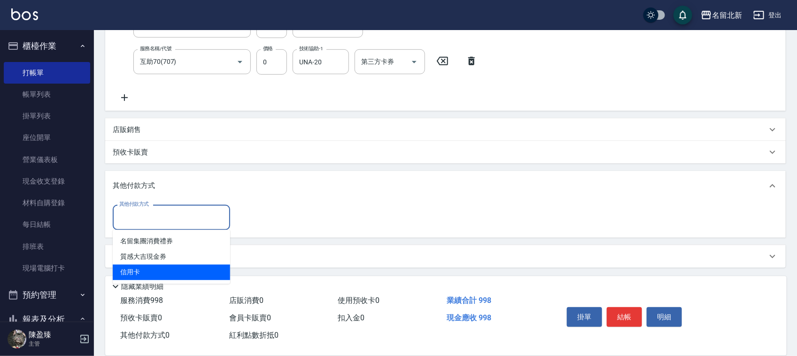
click at [140, 268] on span "信用卡" at bounding box center [171, 272] width 117 height 15
type input "信用卡"
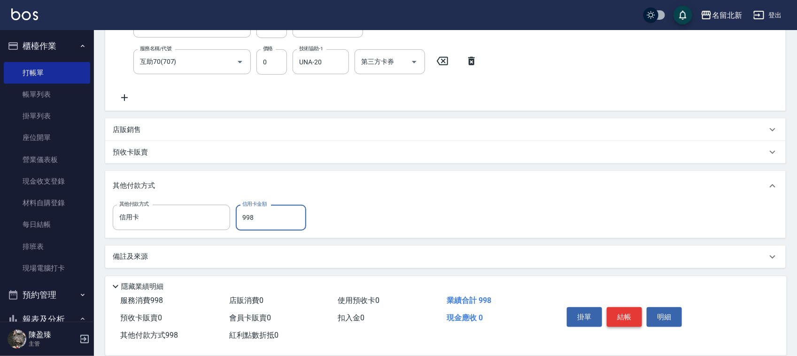
type input "998"
click at [618, 312] on button "結帳" at bounding box center [624, 317] width 35 height 20
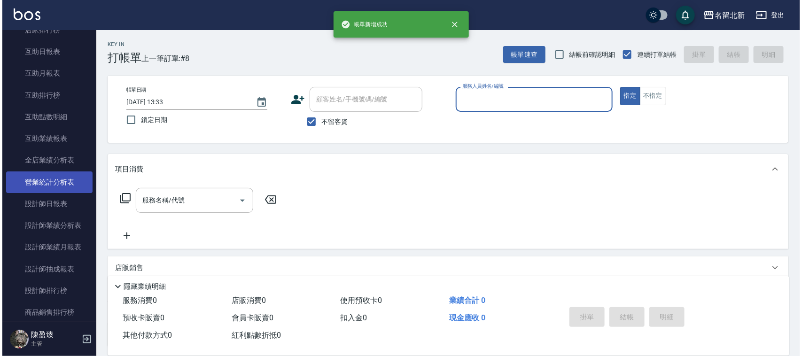
scroll to position [470, 0]
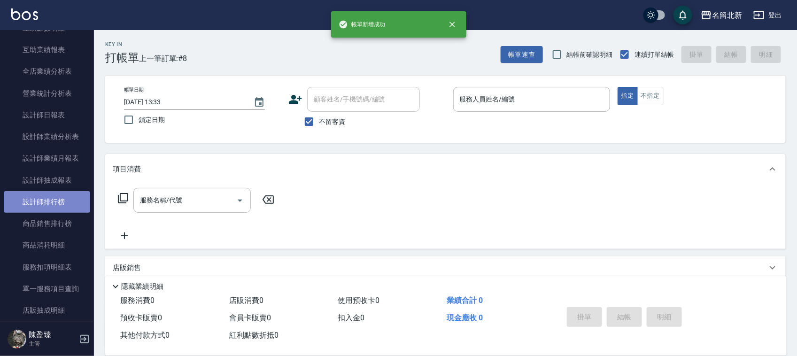
click at [54, 198] on link "設計師排行榜" at bounding box center [47, 202] width 86 height 22
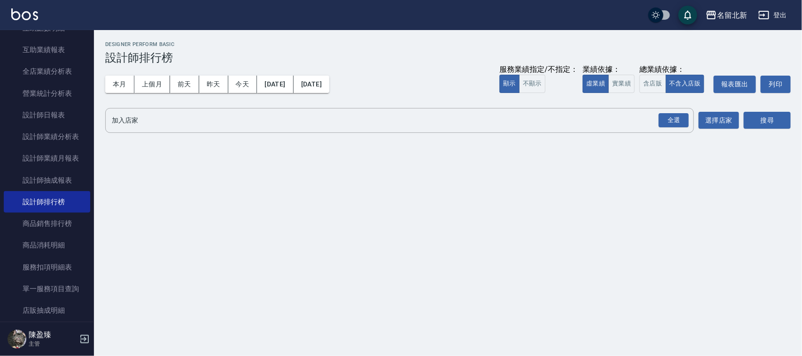
drag, startPoint x: 116, startPoint y: 87, endPoint x: 212, endPoint y: 70, distance: 98.1
click at [118, 87] on button "本月" at bounding box center [119, 84] width 29 height 17
click at [680, 127] on button "全選" at bounding box center [674, 120] width 34 height 18
drag, startPoint x: 679, startPoint y: 127, endPoint x: 687, endPoint y: 127, distance: 7.5
click at [679, 126] on div "全選" at bounding box center [673, 120] width 30 height 15
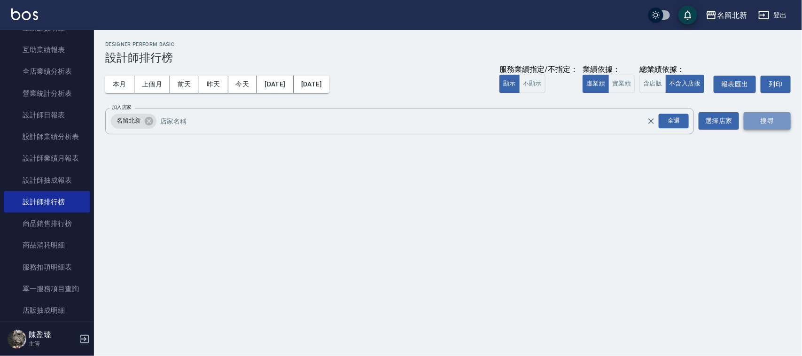
drag, startPoint x: 755, startPoint y: 117, endPoint x: 764, endPoint y: 121, distance: 9.5
click at [759, 119] on button "搜尋" at bounding box center [766, 120] width 47 height 17
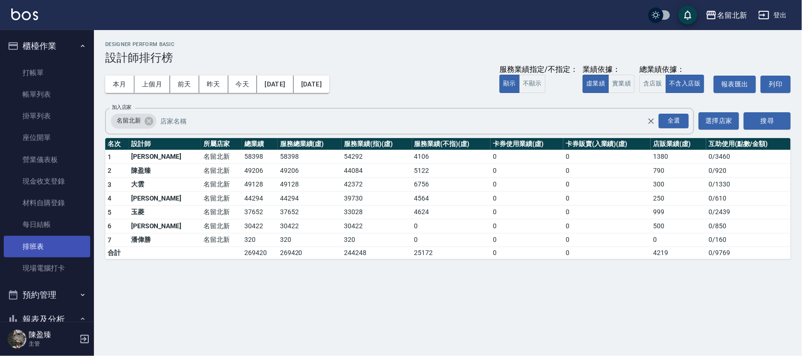
click at [45, 242] on link "排班表" at bounding box center [47, 247] width 86 height 22
